Goal: Communication & Community: Answer question/provide support

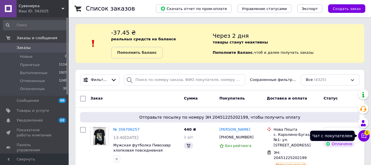
click at [360, 135] on button "Чат с покупателем 5" at bounding box center [363, 135] width 11 height 11
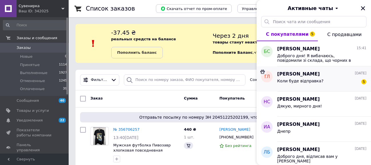
click at [323, 78] on div "Коли буде відправка? 5" at bounding box center [321, 82] width 89 height 9
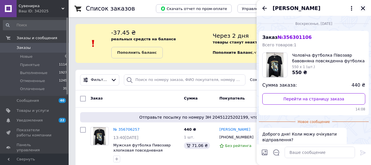
click at [363, 10] on icon "Закрыть" at bounding box center [363, 8] width 5 height 5
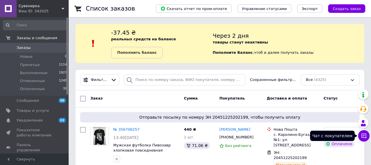
click at [365, 138] on icon at bounding box center [364, 136] width 6 height 6
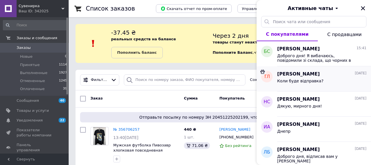
click at [304, 82] on span "Коли буде відправка?" at bounding box center [300, 81] width 46 height 5
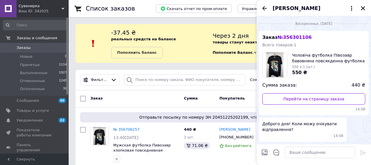
scroll to position [110, 0]
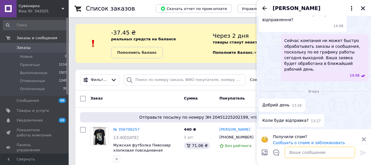
click at [307, 149] on textarea at bounding box center [320, 152] width 70 height 11
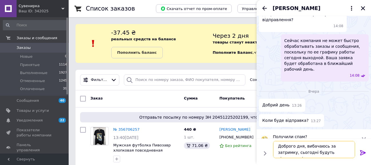
type textarea "Доброго дня, вибачаюсь за затримку, сьогодні будуть відправлені замовлення"
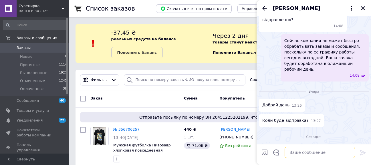
scroll to position [131, 0]
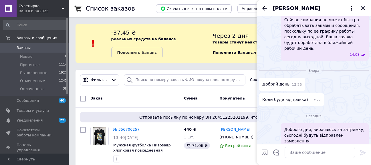
drag, startPoint x: 322, startPoint y: 130, endPoint x: 343, endPoint y: 96, distance: 39.0
click at [343, 96] on div "Коли буде відправка? 13:27" at bounding box center [314, 99] width 110 height 13
click at [341, 145] on div "16:01" at bounding box center [326, 147] width 79 height 5
click at [331, 157] on button "Редактировать" at bounding box center [334, 162] width 69 height 11
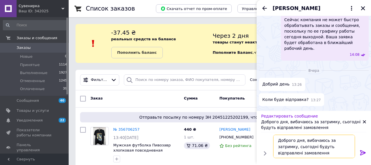
click at [301, 154] on textarea "Доброго дня, вибачаюсь за затримку, сьогодні будуть відправлені замовлення" at bounding box center [314, 146] width 82 height 23
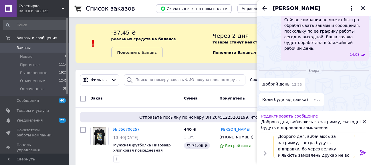
scroll to position [1, 0]
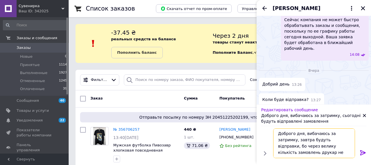
type textarea "Доброго дня, вибачаюсь за затримку, завтра будуть відправки, бо через велику кі…"
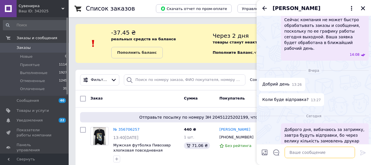
scroll to position [142, 0]
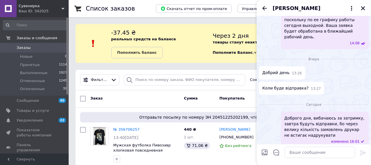
click at [266, 13] on div "[PERSON_NAME]" at bounding box center [314, 8] width 114 height 16
click at [266, 11] on icon "Назад" at bounding box center [264, 8] width 7 height 7
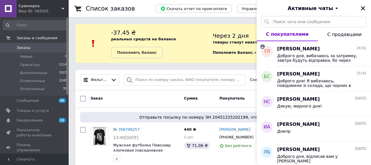
click at [363, 9] on icon "Закрыть" at bounding box center [363, 8] width 5 height 5
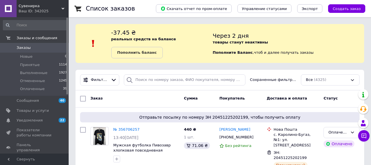
click at [29, 47] on span "Заказы" at bounding box center [35, 47] width 36 height 5
